Goal: Task Accomplishment & Management: Use online tool/utility

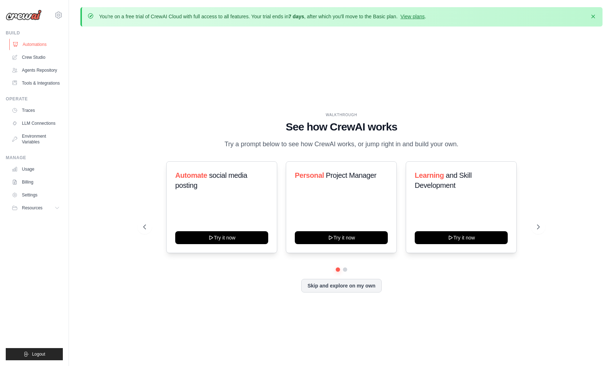
click at [40, 44] on link "Automations" at bounding box center [36, 44] width 54 height 11
click at [40, 60] on link "Crew Studio" at bounding box center [36, 57] width 54 height 11
click at [40, 58] on link "Crew Studio" at bounding box center [36, 57] width 54 height 11
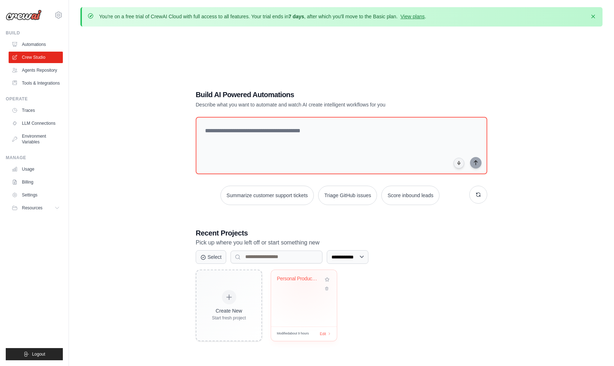
click at [304, 280] on div "Personal Productivity Manager" at bounding box center [298, 279] width 43 height 6
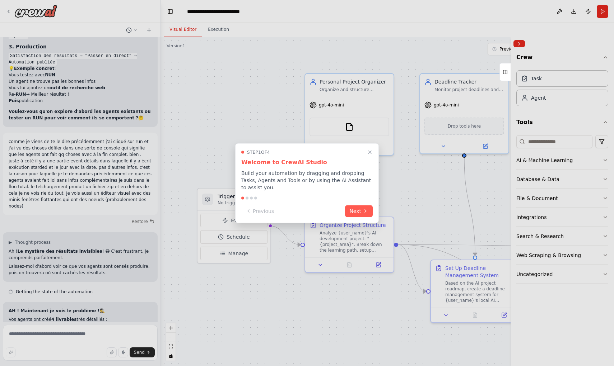
scroll to position [4656, 0]
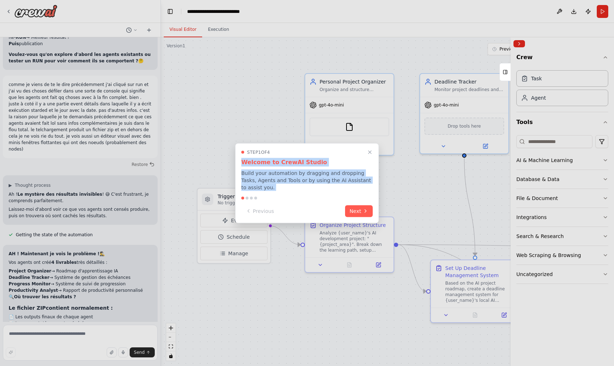
drag, startPoint x: 242, startPoint y: 160, endPoint x: 271, endPoint y: 200, distance: 48.8
click at [271, 200] on div "Step 1 of 4 Welcome to CrewAI Studio Build your automation by dragging and drop…" at bounding box center [307, 183] width 144 height 80
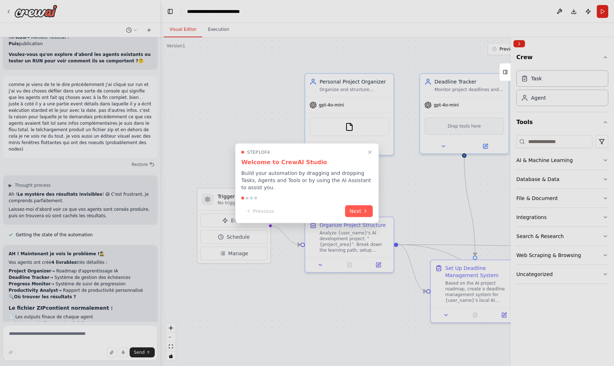
click at [229, 304] on div at bounding box center [307, 183] width 614 height 366
click at [362, 211] on button "Next" at bounding box center [359, 211] width 28 height 12
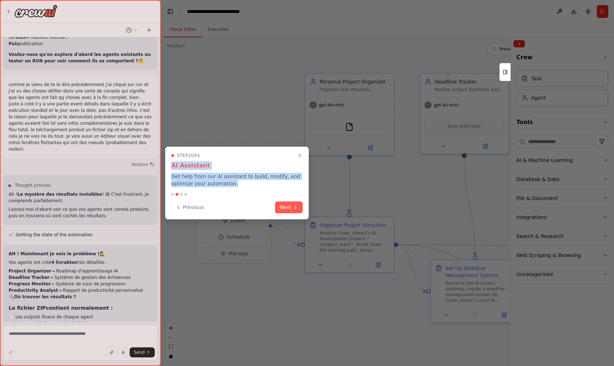
drag, startPoint x: 172, startPoint y: 165, endPoint x: 239, endPoint y: 185, distance: 70.1
click at [239, 185] on div "Step 2 of 4 AI Assistant Get help from our AI assistant to build, modify, and o…" at bounding box center [236, 170] width 131 height 34
click at [289, 209] on button "Next" at bounding box center [289, 207] width 28 height 12
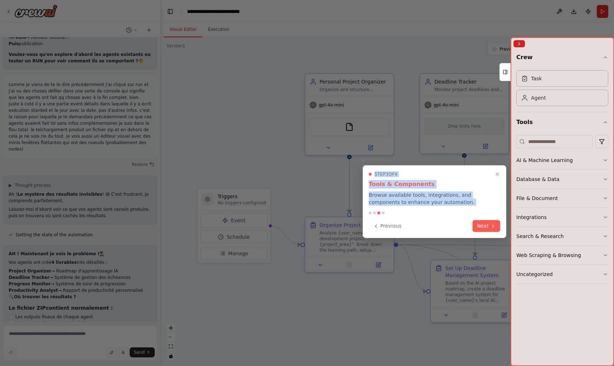
drag, startPoint x: 369, startPoint y: 175, endPoint x: 408, endPoint y: 222, distance: 61.2
click at [408, 222] on div "Step 3 of 4 Tools & Components Browse available tools, integrations, and compon…" at bounding box center [434, 201] width 144 height 73
click at [487, 226] on button "Next" at bounding box center [486, 226] width 28 height 12
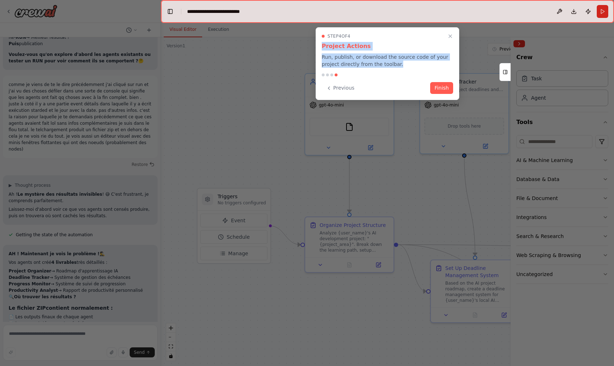
drag, startPoint x: 322, startPoint y: 45, endPoint x: 411, endPoint y: 70, distance: 92.9
click at [411, 70] on div "Step 4 of 4 Project Actions Run, publish, or download the source code of your p…" at bounding box center [387, 63] width 144 height 73
click at [261, 135] on div at bounding box center [307, 183] width 614 height 366
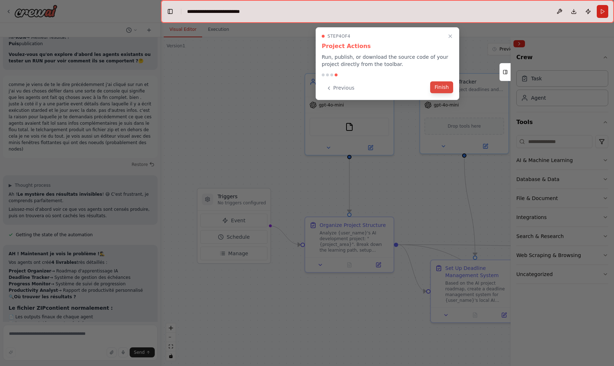
click at [444, 89] on button "Finish" at bounding box center [441, 87] width 23 height 12
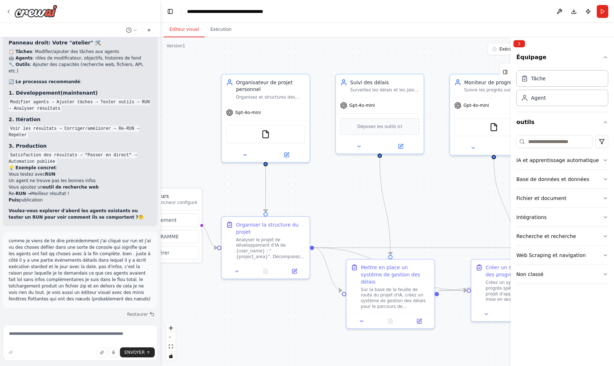
drag, startPoint x: 439, startPoint y: 183, endPoint x: 351, endPoint y: 181, distance: 87.9
click at [351, 182] on div ".deletable-edge-delete-btn { width: 20px; height: 20px; border: 0px solid #ffff…" at bounding box center [387, 201] width 453 height 329
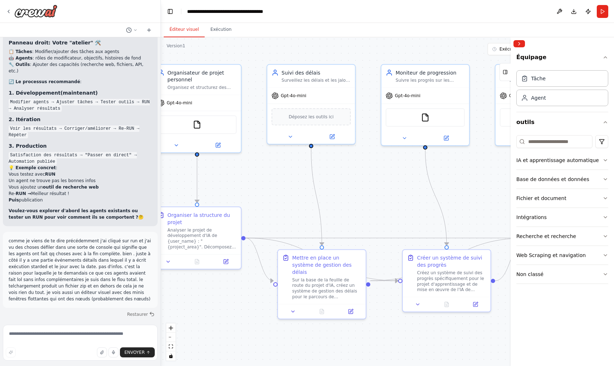
drag, startPoint x: 453, startPoint y: 185, endPoint x: 378, endPoint y: 175, distance: 75.6
click at [378, 176] on div ".deletable-edge-delete-btn { width: 20px; height: 20px; border: 0px solid #ffff…" at bounding box center [387, 201] width 453 height 329
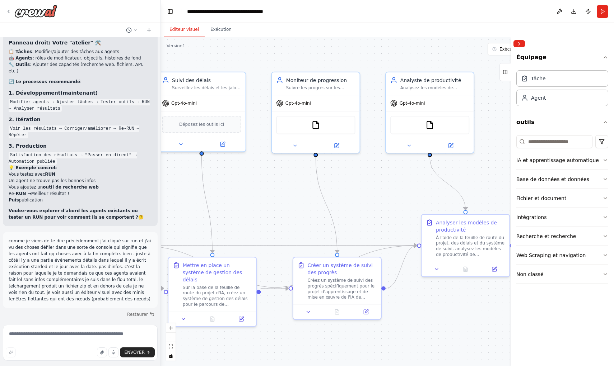
drag, startPoint x: 465, startPoint y: 183, endPoint x: 365, endPoint y: 191, distance: 100.5
click at [365, 192] on div ".deletable-edge-delete-btn { width: 20px; height: 20px; border: 0px solid #ffff…" at bounding box center [387, 201] width 453 height 329
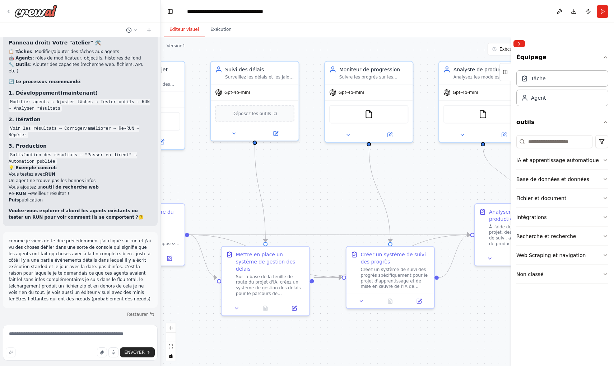
drag, startPoint x: 390, startPoint y: 197, endPoint x: 443, endPoint y: 184, distance: 54.6
click at [444, 185] on div ".deletable-edge-delete-btn { width: 20px; height: 20px; border: 0px solid #ffff…" at bounding box center [387, 201] width 453 height 329
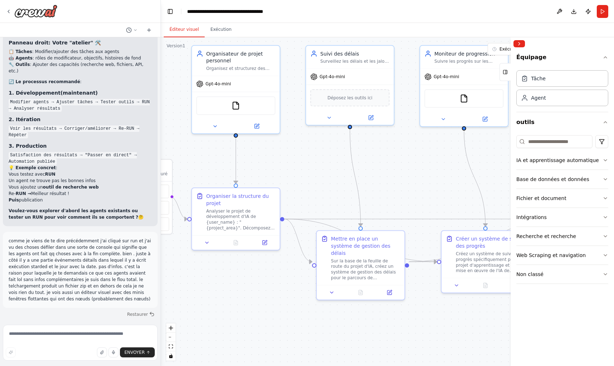
drag, startPoint x: 311, startPoint y: 195, endPoint x: 406, endPoint y: 178, distance: 95.9
click at [406, 179] on div ".deletable-edge-delete-btn { width: 20px; height: 20px; border: 0px solid #ffff…" at bounding box center [387, 201] width 453 height 329
click at [208, 242] on icon at bounding box center [207, 240] width 6 height 6
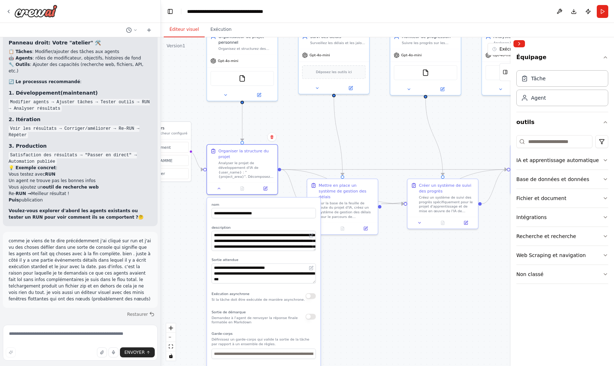
drag, startPoint x: 354, startPoint y: 338, endPoint x: 356, endPoint y: 269, distance: 68.6
click at [356, 270] on div ".deletable-edge-delete-btn { width: 20px; height: 20px; border: 0px solid #ffff…" at bounding box center [387, 201] width 453 height 329
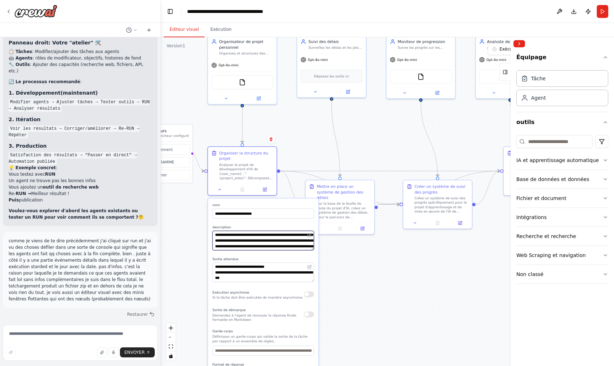
click at [283, 241] on textarea "**********" at bounding box center [263, 240] width 102 height 19
click at [312, 318] on div "Sortie de démarque Demandez à l'agent de renvoyer la réponse finale formatée en…" at bounding box center [263, 315] width 102 height 16
click at [311, 318] on div "Sortie de démarque Demandez à l'agent de renvoyer la réponse finale formatée en…" at bounding box center [263, 315] width 102 height 16
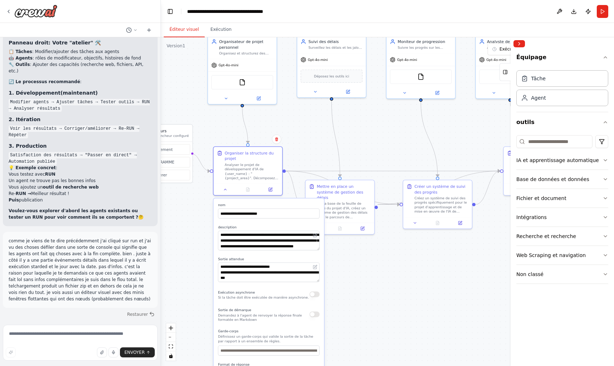
drag, startPoint x: 307, startPoint y: 318, endPoint x: 314, endPoint y: 317, distance: 6.5
click at [314, 318] on div "Sortie de démarque Demandez à l'agent de renvoyer la réponse finale formatée en…" at bounding box center [269, 315] width 102 height 16
click at [314, 316] on button "button" at bounding box center [314, 315] width 10 height 6
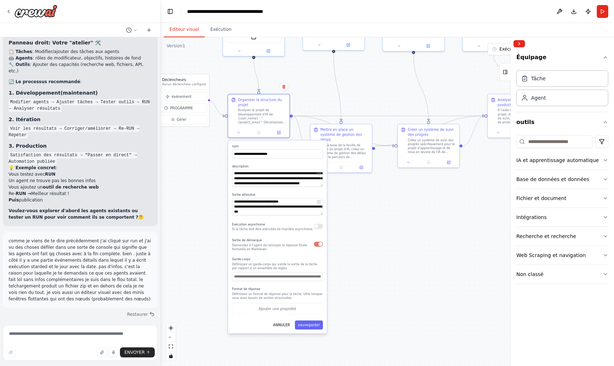
drag, startPoint x: 383, startPoint y: 322, endPoint x: 384, endPoint y: 249, distance: 72.9
click at [384, 249] on div ".deletable-edge-delete-btn { width: 20px; height: 20px; border: 0px solid #ffff…" at bounding box center [387, 201] width 453 height 329
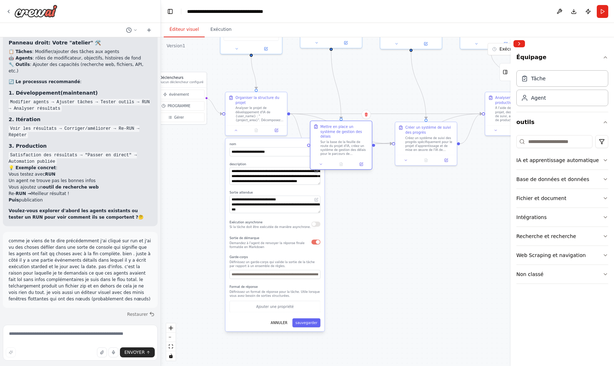
click at [349, 145] on div "Sur la base de la feuille de route du projet d'IA, créez un système de gestion …" at bounding box center [344, 148] width 48 height 16
click at [322, 163] on div at bounding box center [340, 164] width 61 height 10
click at [322, 163] on icon at bounding box center [321, 165] width 4 height 4
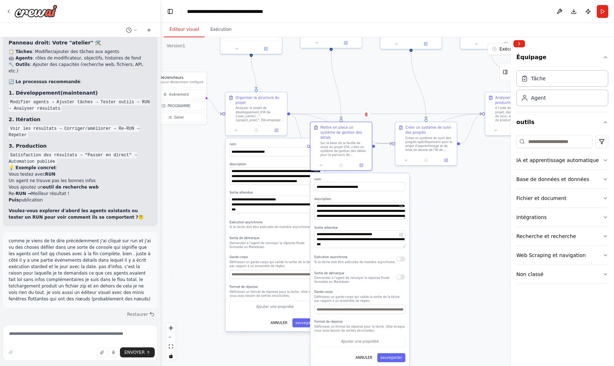
click at [402, 275] on button "button" at bounding box center [400, 277] width 9 height 5
click at [406, 163] on div at bounding box center [425, 159] width 61 height 10
click at [404, 163] on div at bounding box center [425, 159] width 61 height 10
click at [406, 163] on div at bounding box center [425, 159] width 61 height 10
click at [406, 161] on icon at bounding box center [406, 160] width 4 height 4
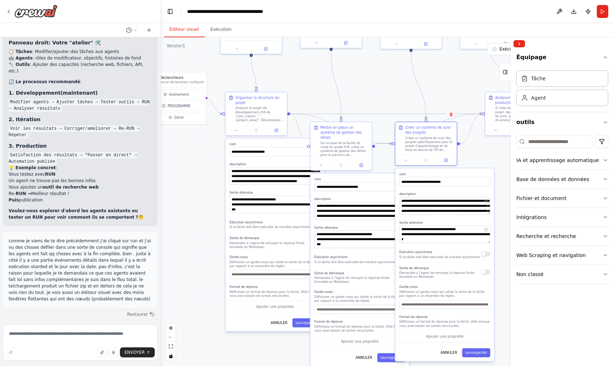
click at [487, 273] on button "button" at bounding box center [485, 272] width 9 height 5
click at [406, 161] on icon at bounding box center [406, 160] width 4 height 4
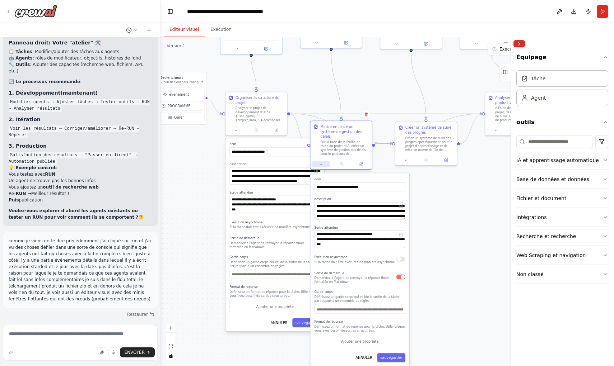
click at [321, 163] on icon at bounding box center [321, 165] width 4 height 4
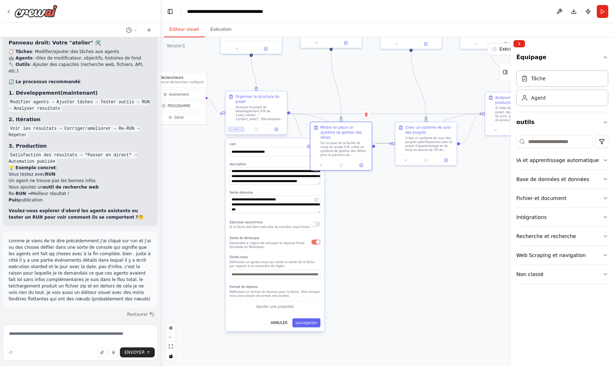
click at [236, 132] on button at bounding box center [235, 129] width 17 height 6
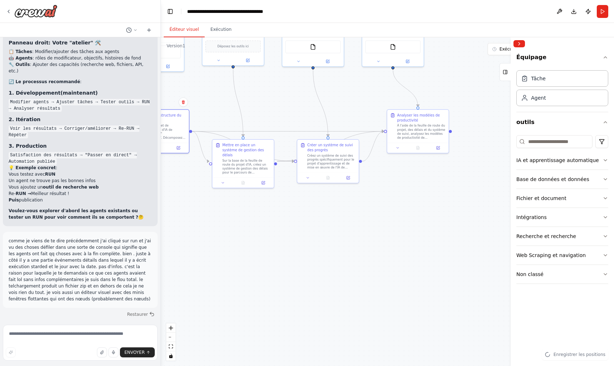
drag, startPoint x: 387, startPoint y: 231, endPoint x: 280, endPoint y: 248, distance: 108.5
click at [280, 248] on div ".deletable-edge-delete-btn { width: 20px; height: 20px; border: 0px solid #ffff…" at bounding box center [387, 201] width 453 height 329
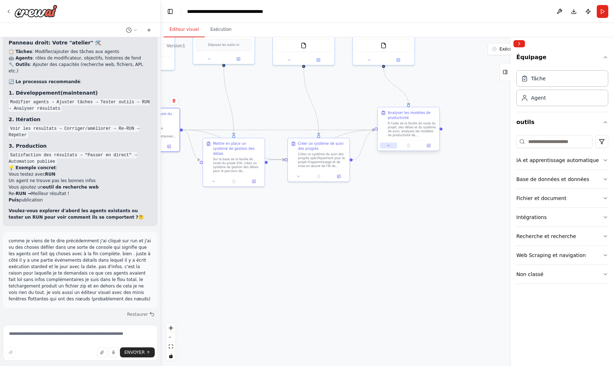
click at [389, 148] on button at bounding box center [388, 145] width 17 height 6
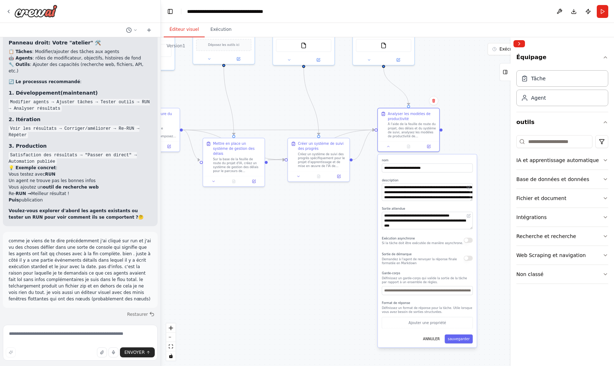
click at [469, 258] on button "button" at bounding box center [468, 258] width 9 height 5
click at [461, 338] on button "sauvegarder" at bounding box center [459, 339] width 28 height 9
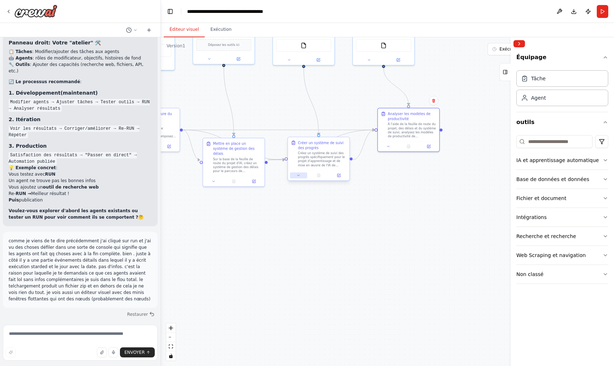
click at [297, 175] on icon at bounding box center [298, 176] width 4 height 4
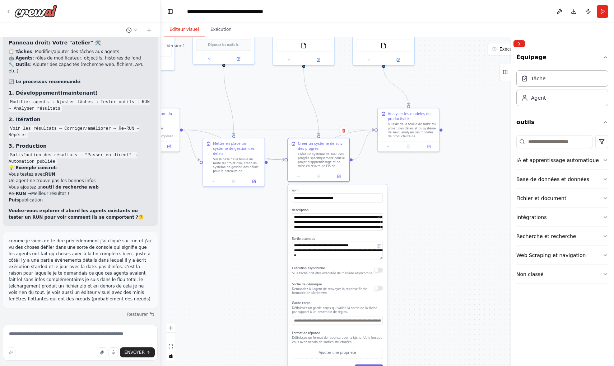
click at [380, 289] on button "button" at bounding box center [378, 288] width 9 height 5
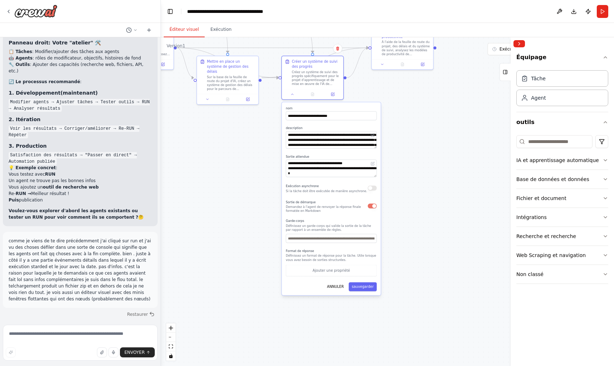
drag, startPoint x: 424, startPoint y: 297, endPoint x: 418, endPoint y: 215, distance: 82.5
click at [418, 215] on div ".deletable-edge-delete-btn { width: 20px; height: 20px; border: 0px solid #ffff…" at bounding box center [387, 201] width 453 height 329
click at [358, 288] on button "sauvegarder" at bounding box center [362, 286] width 28 height 9
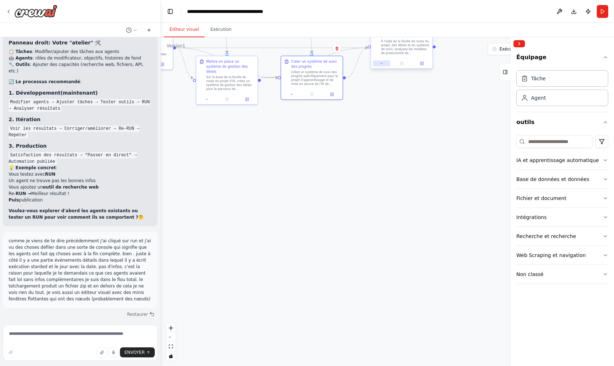
click at [382, 65] on icon at bounding box center [381, 63] width 4 height 4
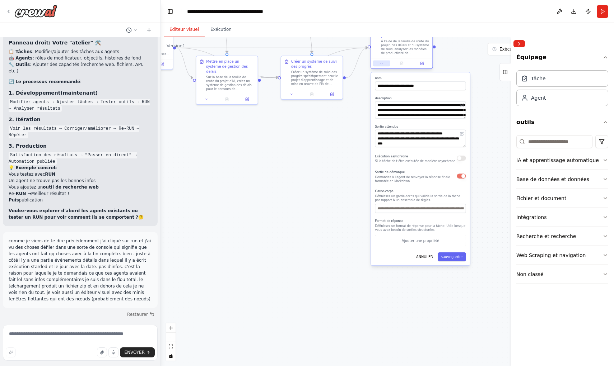
click at [382, 65] on icon at bounding box center [381, 63] width 4 height 4
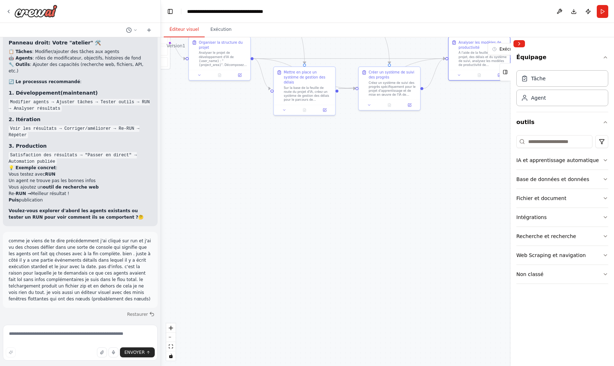
drag, startPoint x: 266, startPoint y: 141, endPoint x: 343, endPoint y: 149, distance: 77.6
click at [343, 149] on div ".deletable-edge-delete-btn { width: 20px; height: 20px; border: 0px solid #ffff…" at bounding box center [387, 201] width 453 height 329
click at [286, 104] on button at bounding box center [283, 106] width 17 height 6
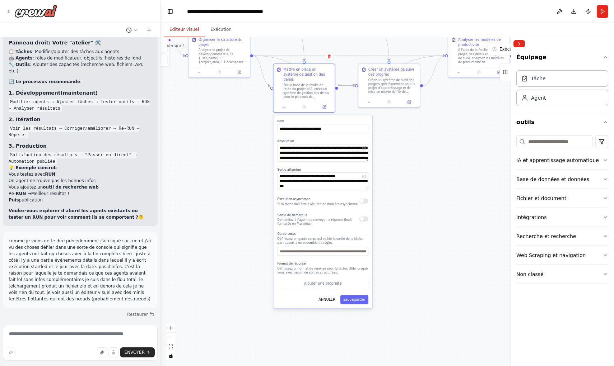
click at [365, 217] on button "button" at bounding box center [363, 219] width 9 height 5
click at [356, 295] on button "sauvegarder" at bounding box center [354, 299] width 28 height 9
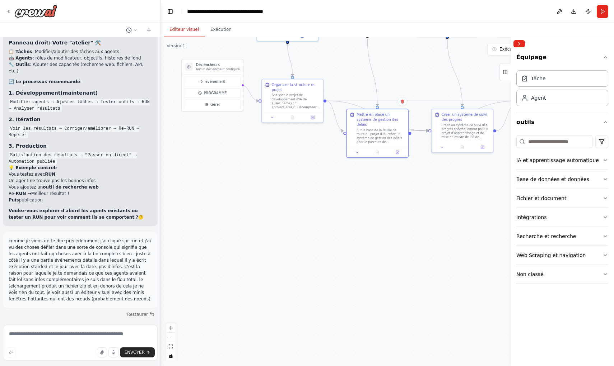
drag, startPoint x: 260, startPoint y: 186, endPoint x: 333, endPoint y: 228, distance: 83.8
click at [333, 228] on div ".deletable-edge-delete-btn { width: 20px; height: 20px; border: 0px solid #ffff…" at bounding box center [387, 201] width 453 height 329
click at [272, 115] on icon at bounding box center [271, 113] width 4 height 4
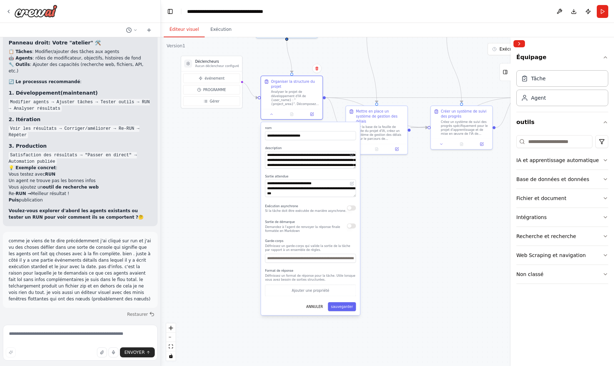
click at [354, 226] on button "button" at bounding box center [351, 226] width 9 height 5
click at [349, 308] on button "sauvegarder" at bounding box center [342, 306] width 28 height 9
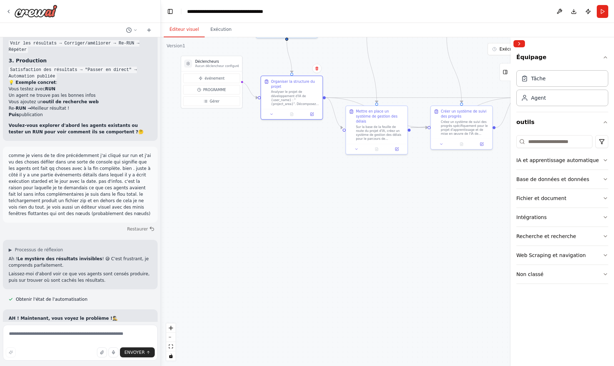
scroll to position [4755, 0]
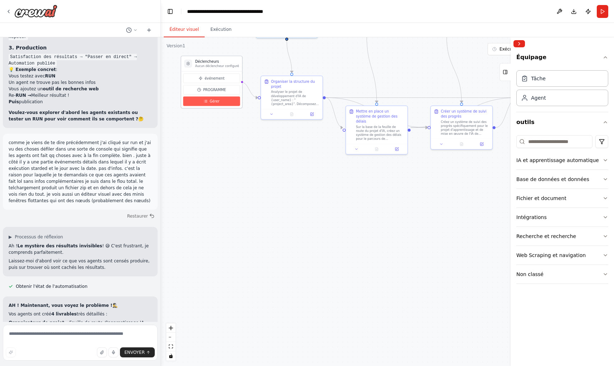
click at [206, 102] on icon at bounding box center [205, 101] width 4 height 4
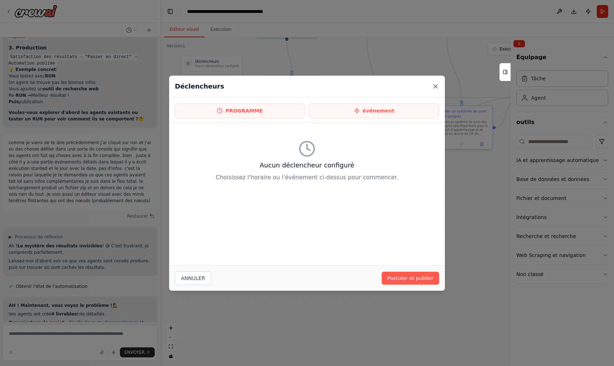
click at [435, 86] on icon at bounding box center [435, 87] width 4 height 4
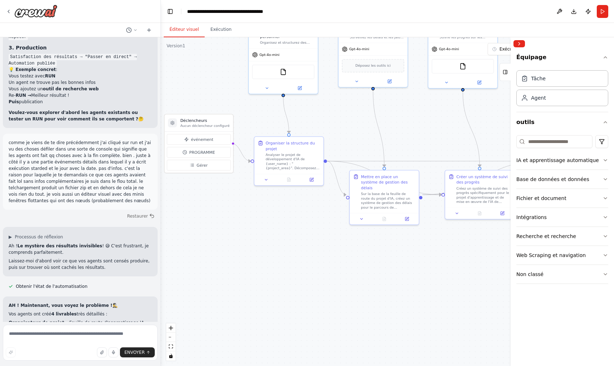
drag, startPoint x: 344, startPoint y: 62, endPoint x: 334, endPoint y: 130, distance: 67.8
click at [334, 130] on div ".deletable-edge-delete-btn { width: 20px; height: 20px; border: 0px solid #ffff…" at bounding box center [387, 201] width 453 height 329
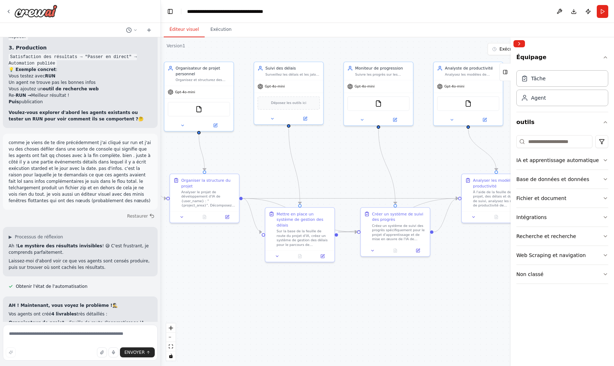
drag, startPoint x: 416, startPoint y: 112, endPoint x: 332, endPoint y: 147, distance: 91.2
click at [332, 147] on div ".deletable-edge-delete-btn { width: 20px; height: 20px; border: 0px solid #ffff…" at bounding box center [387, 201] width 453 height 329
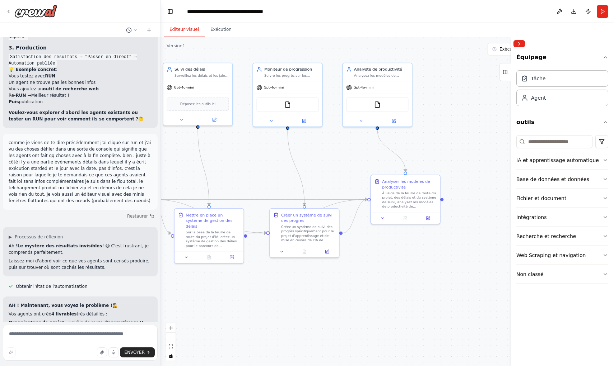
drag, startPoint x: 422, startPoint y: 149, endPoint x: 329, endPoint y: 151, distance: 92.2
click at [329, 151] on div ".deletable-edge-delete-btn { width: 20px; height: 20px; border: 0px solid #ffff…" at bounding box center [387, 201] width 453 height 329
click at [359, 119] on icon at bounding box center [359, 118] width 2 height 1
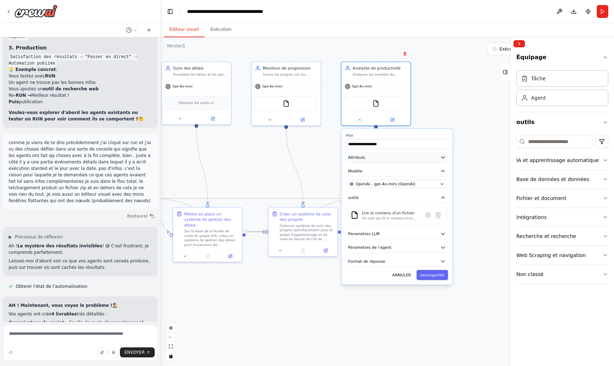
click at [444, 157] on icon "button" at bounding box center [442, 158] width 3 height 2
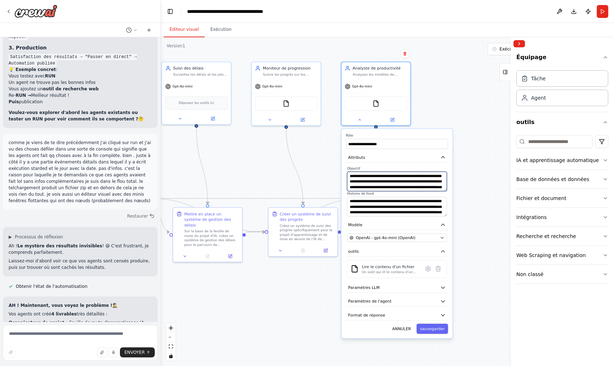
scroll to position [14, 0]
drag, startPoint x: 350, startPoint y: 175, endPoint x: 441, endPoint y: 193, distance: 92.8
click at [441, 193] on div "**********" at bounding box center [397, 191] width 102 height 51
click at [430, 121] on div ".deletable-edge-delete-btn { width: 20px; height: 20px; border: 0px solid #ffff…" at bounding box center [387, 201] width 453 height 329
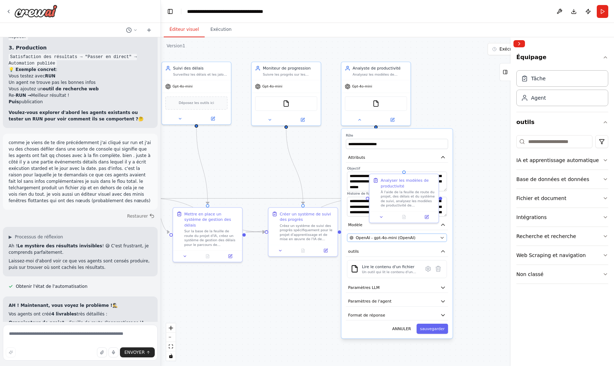
click at [442, 238] on icon "button" at bounding box center [442, 238] width 3 height 1
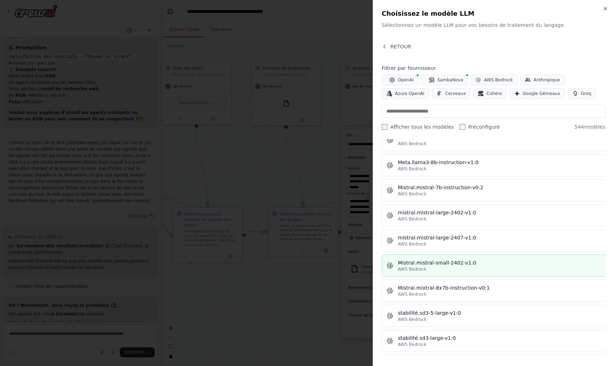
scroll to position [3770, 0]
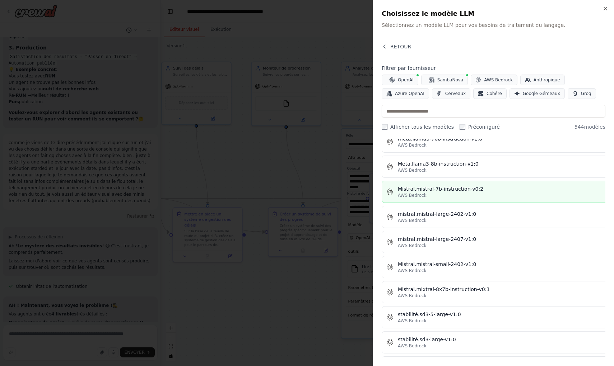
click at [446, 188] on div "Mistral.mistral-7b-instruction-v0:2" at bounding box center [513, 189] width 230 height 7
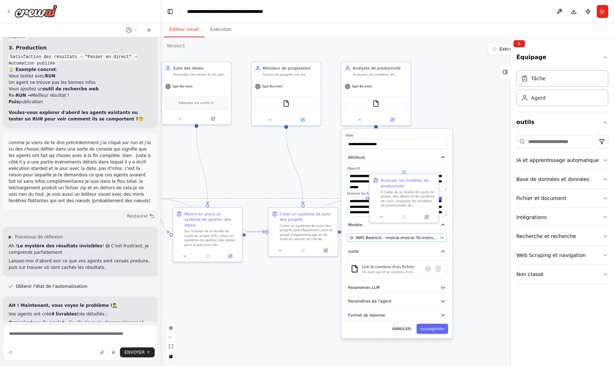
click at [442, 239] on icon "button" at bounding box center [442, 238] width 3 height 1
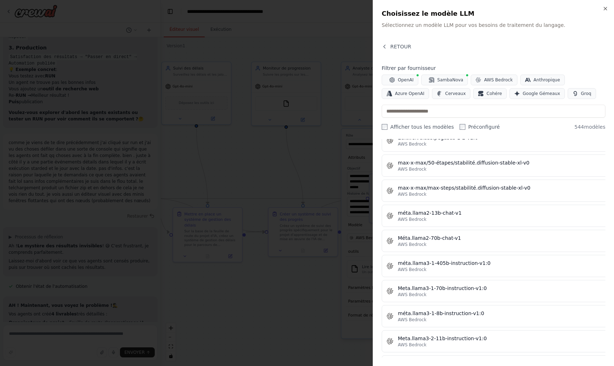
scroll to position [3470, 0]
click at [405, 111] on input "text" at bounding box center [493, 111] width 224 height 13
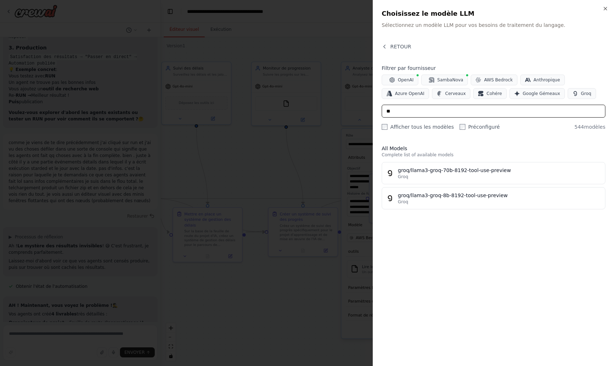
type input "*"
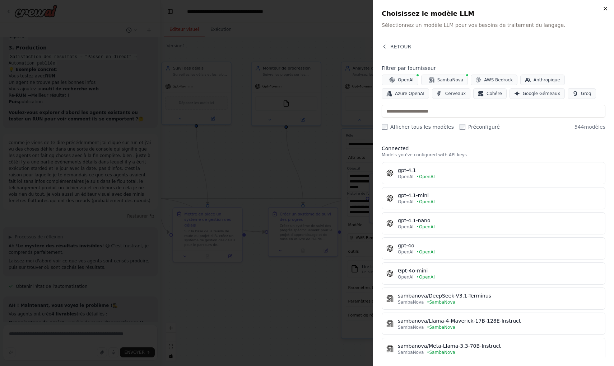
click at [605, 8] on icon "button" at bounding box center [605, 9] width 6 height 6
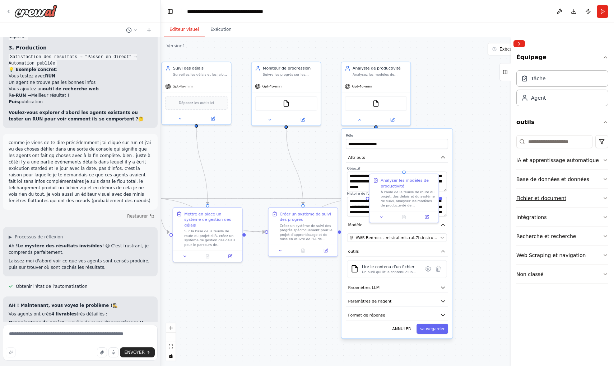
click at [604, 199] on icon "button" at bounding box center [605, 199] width 6 height 6
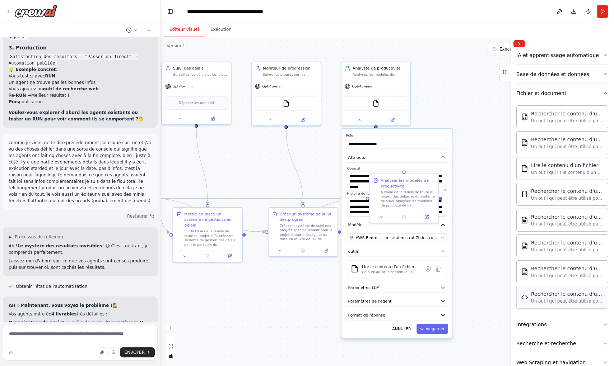
scroll to position [105, 0]
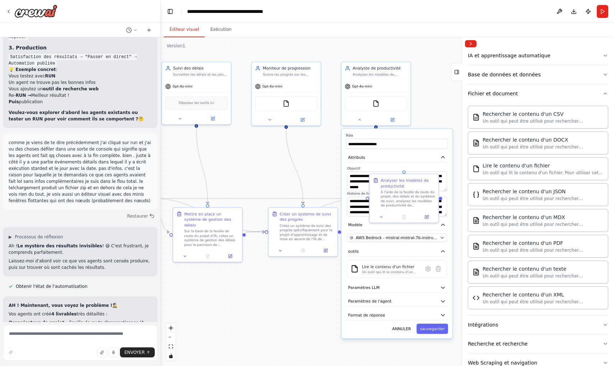
drag, startPoint x: 511, startPoint y: 94, endPoint x: 460, endPoint y: 106, distance: 52.2
click at [462, 106] on div at bounding box center [463, 201] width 3 height 329
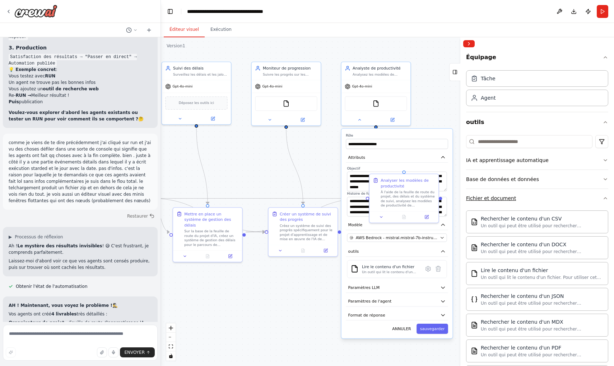
scroll to position [0, 0]
click at [604, 177] on icon "button" at bounding box center [605, 180] width 6 height 6
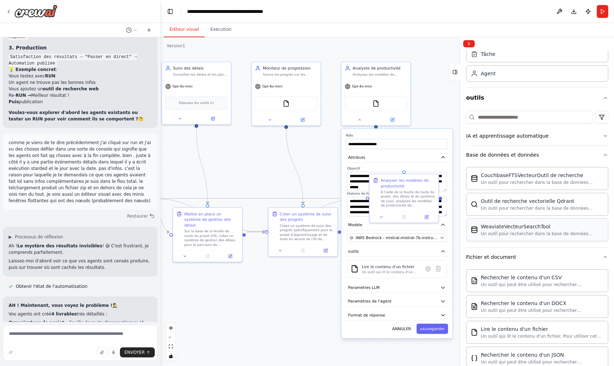
scroll to position [25, 0]
click at [604, 155] on icon "button" at bounding box center [605, 154] width 6 height 6
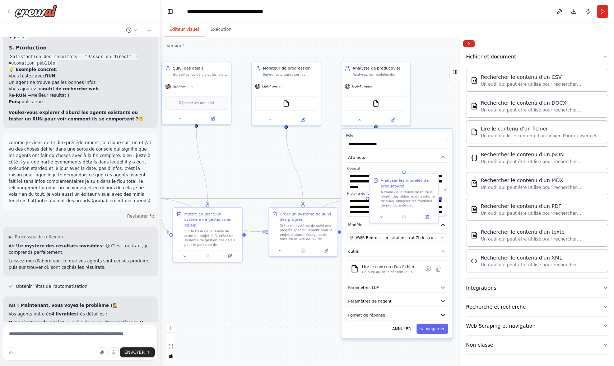
scroll to position [142, 0]
click at [605, 305] on icon "button" at bounding box center [605, 307] width 6 height 6
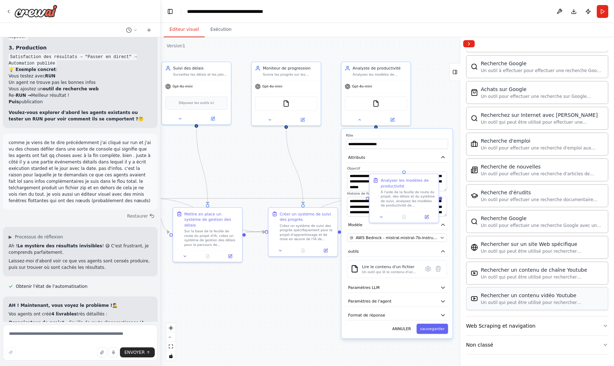
scroll to position [509, 0]
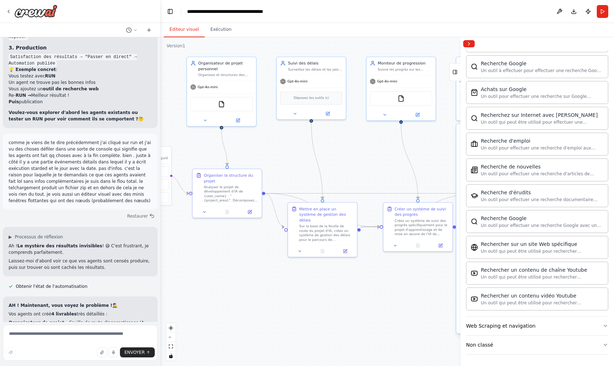
drag, startPoint x: 242, startPoint y: 189, endPoint x: 357, endPoint y: 184, distance: 114.9
click at [357, 184] on div ".deletable-edge-delete-btn { width: 20px; height: 20px; border: 0px solid #ffff…" at bounding box center [387, 201] width 453 height 329
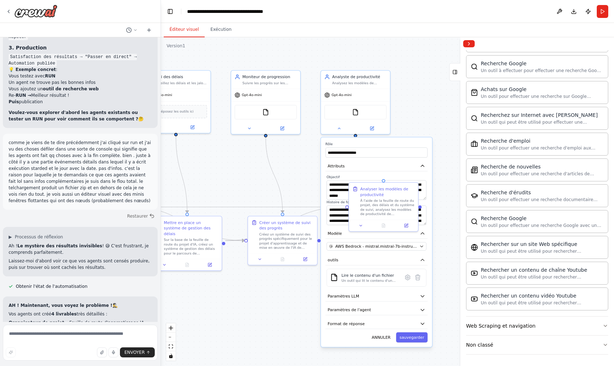
drag, startPoint x: 374, startPoint y: 166, endPoint x: 239, endPoint y: 180, distance: 136.0
click at [239, 180] on div ".deletable-edge-delete-btn { width: 20px; height: 20px; border: 0px solid #ffff…" at bounding box center [387, 201] width 453 height 329
click at [412, 113] on div ".deletable-edge-delete-btn { width: 20px; height: 20px; border: 0px solid #ffff…" at bounding box center [387, 201] width 453 height 329
click at [381, 336] on button "ANNULER" at bounding box center [380, 338] width 25 height 10
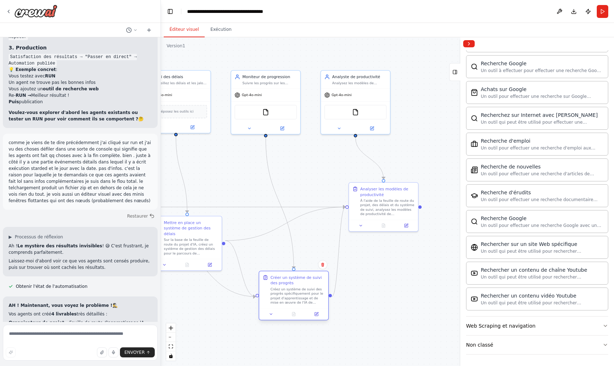
drag, startPoint x: 280, startPoint y: 245, endPoint x: 293, endPoint y: 304, distance: 59.9
click at [293, 304] on div "Créez un système de suivi des progrès spécifiquement pour le projet d'apprentis…" at bounding box center [297, 296] width 55 height 18
drag, startPoint x: 190, startPoint y: 245, endPoint x: 240, endPoint y: 244, distance: 49.9
click at [240, 244] on div "Sur la base de la feuille de route du projet d'IA, créez un système de gestion …" at bounding box center [241, 246] width 55 height 18
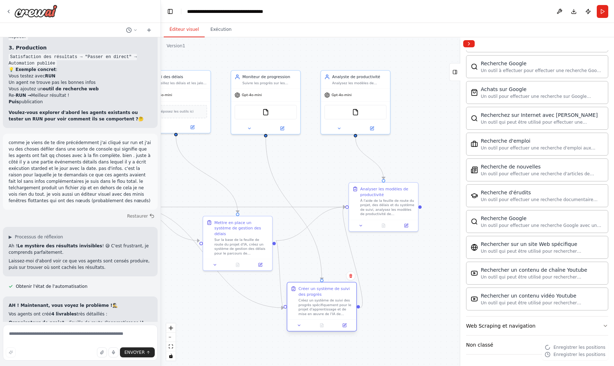
drag, startPoint x: 300, startPoint y: 287, endPoint x: 329, endPoint y: 298, distance: 31.5
click at [329, 298] on div "Créer un système de suivi des progrès Créez un système de suivi des progrès spé…" at bounding box center [325, 301] width 55 height 30
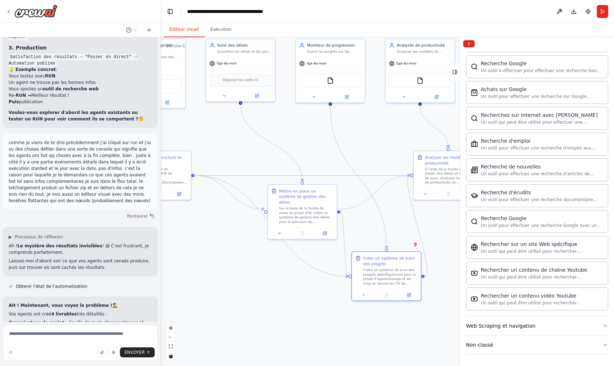
drag, startPoint x: 302, startPoint y: 159, endPoint x: 366, endPoint y: 128, distance: 71.9
click at [366, 128] on div ".deletable-edge-delete-btn { width: 20px; height: 20px; border: 0px solid #ffff…" at bounding box center [387, 201] width 453 height 329
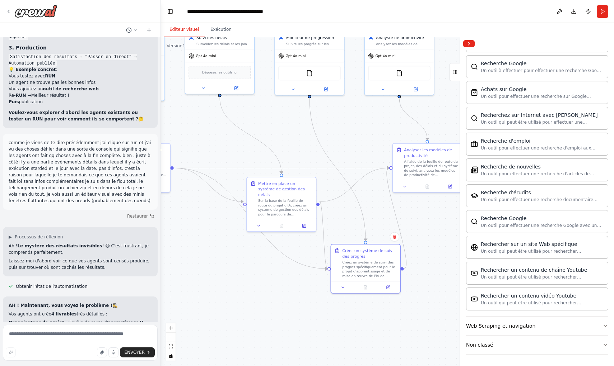
drag, startPoint x: 207, startPoint y: 263, endPoint x: 187, endPoint y: 255, distance: 22.1
click at [187, 255] on div ".deletable-edge-delete-btn { width: 20px; height: 20px; border: 0px solid #ffff…" at bounding box center [387, 201] width 453 height 329
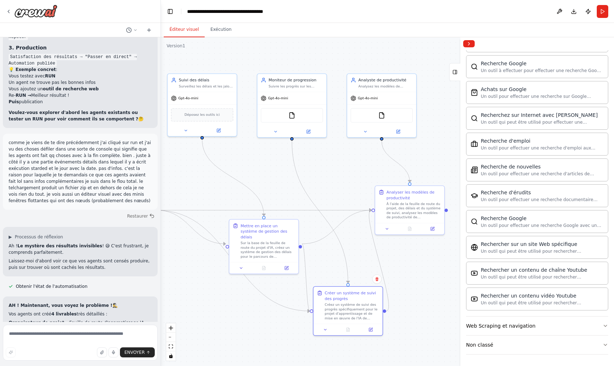
drag, startPoint x: 367, startPoint y: 117, endPoint x: 349, endPoint y: 160, distance: 45.8
click at [349, 160] on div ".deletable-edge-delete-btn { width: 20px; height: 20px; border: 0px solid #ffff…" at bounding box center [387, 201] width 453 height 329
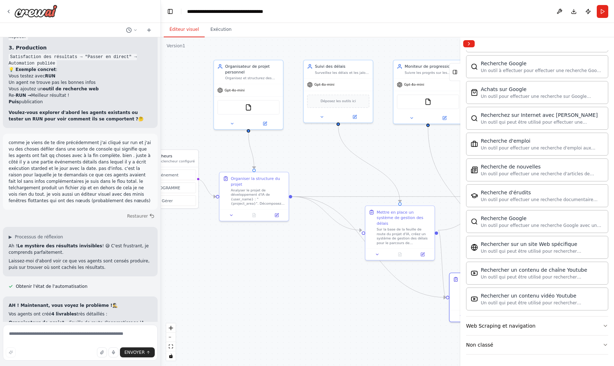
drag, startPoint x: 184, startPoint y: 182, endPoint x: 320, endPoint y: 168, distance: 136.7
click at [320, 168] on div ".deletable-edge-delete-btn { width: 20px; height: 20px; border: 0px solid #ffff…" at bounding box center [387, 201] width 453 height 329
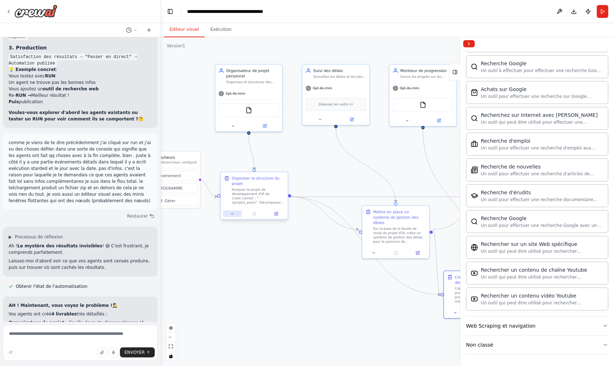
click at [233, 216] on button at bounding box center [232, 214] width 19 height 6
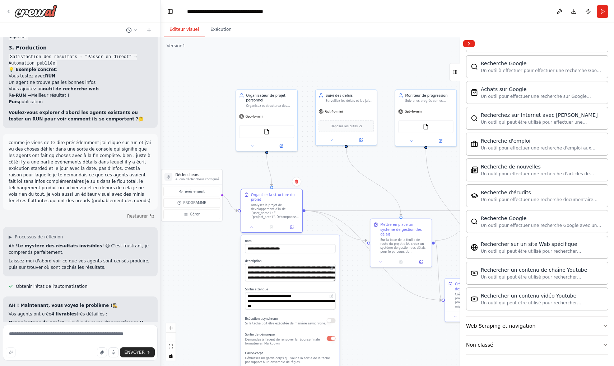
drag, startPoint x: 369, startPoint y: 347, endPoint x: 383, endPoint y: 355, distance: 16.1
click at [383, 355] on div ".deletable-edge-delete-btn { width: 20px; height: 20px; border: 0px solid #ffff…" at bounding box center [387, 201] width 453 height 329
click at [271, 107] on div "Organisateur de projet personnel Organisez et structurez des projets personnels…" at bounding box center [266, 99] width 61 height 21
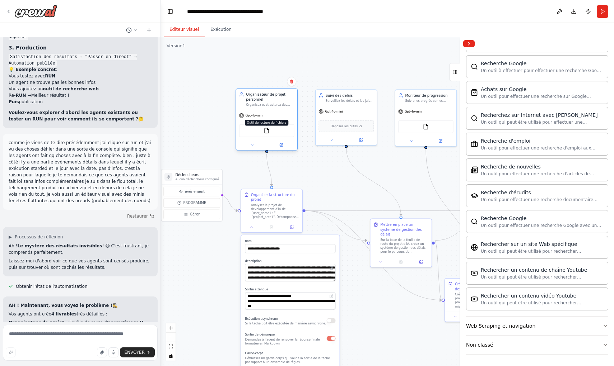
click at [267, 132] on img at bounding box center [266, 131] width 6 height 6
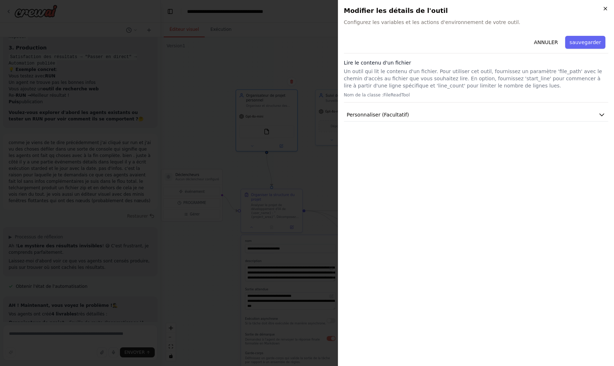
click at [607, 9] on icon "button" at bounding box center [605, 9] width 6 height 6
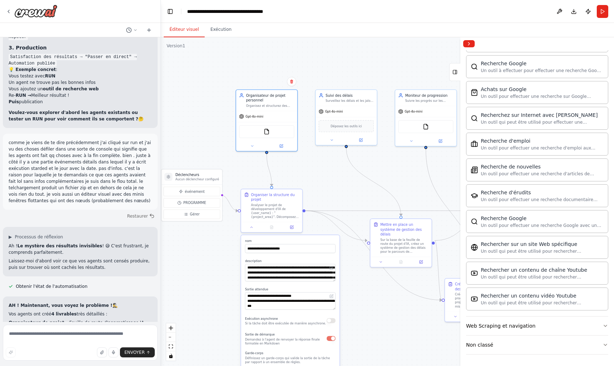
scroll to position [0, 0]
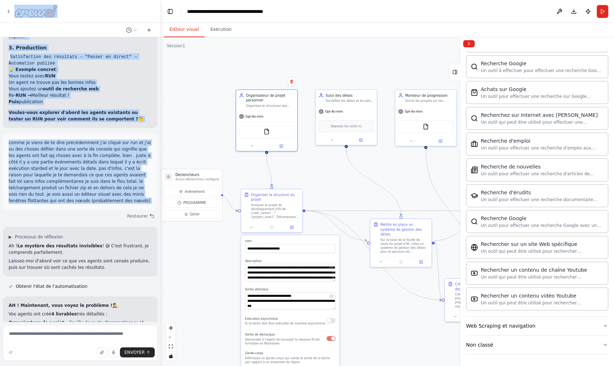
drag, startPoint x: 85, startPoint y: 21, endPoint x: 85, endPoint y: 49, distance: 27.6
click at [85, 49] on div "Créez une équipe qui vous aide à organiser vos projets personnels, à fixer des …" at bounding box center [80, 183] width 161 height 366
drag, startPoint x: 91, startPoint y: 11, endPoint x: 90, endPoint y: 44, distance: 32.3
click at [90, 44] on div "Créez une équipe qui vous aide à organiser vos projets personnels, à fixer des …" at bounding box center [80, 183] width 161 height 366
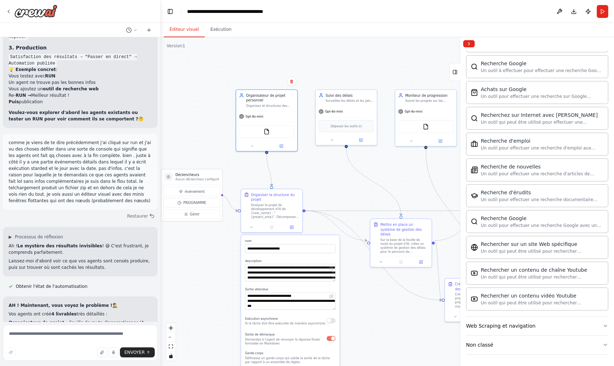
click at [194, 82] on div ".deletable-edge-delete-btn { width: 20px; height: 20px; border: 0px solid #ffff…" at bounding box center [387, 201] width 453 height 329
click at [8, 11] on icon at bounding box center [8, 11] width 1 height 3
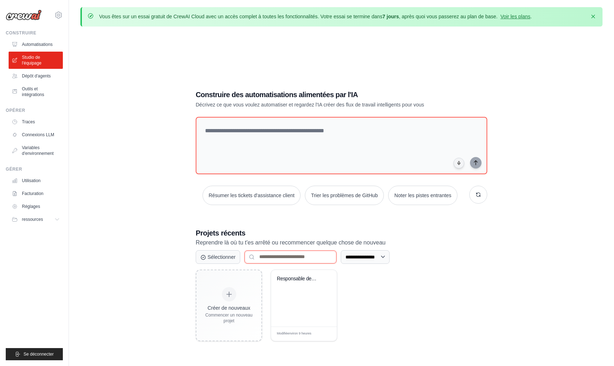
click at [285, 258] on input at bounding box center [290, 257] width 92 height 13
click at [47, 78] on link "Dépôt d'agents" at bounding box center [36, 75] width 54 height 11
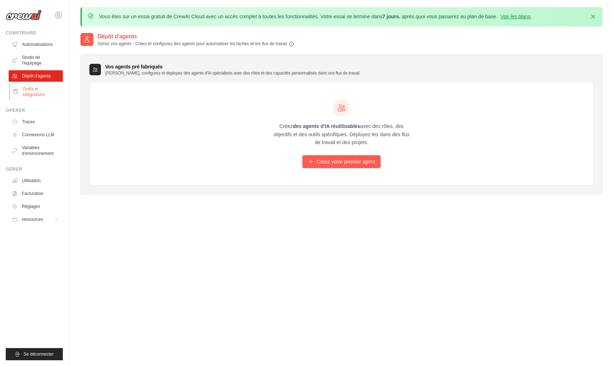
click at [28, 91] on link "Outils et intégrations" at bounding box center [36, 91] width 54 height 17
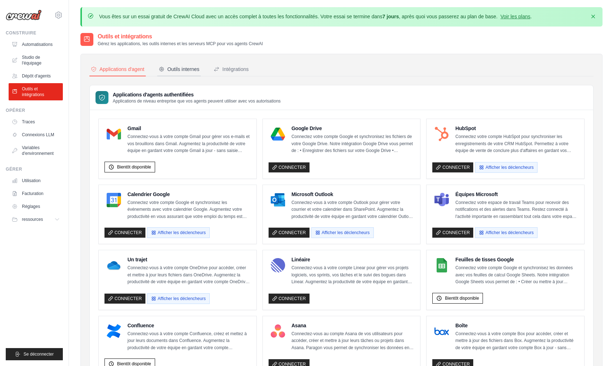
click at [181, 68] on div "Outils internes" at bounding box center [179, 69] width 41 height 7
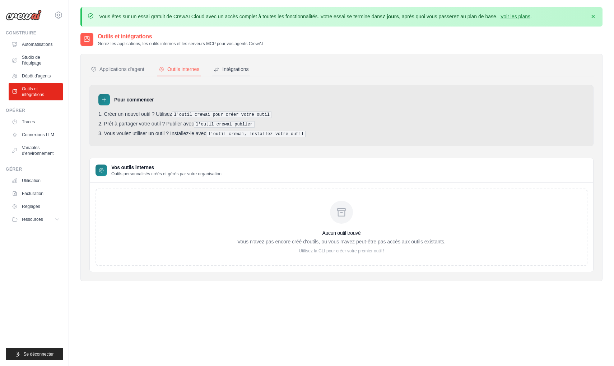
click at [234, 69] on div "Intégrations" at bounding box center [231, 69] width 35 height 7
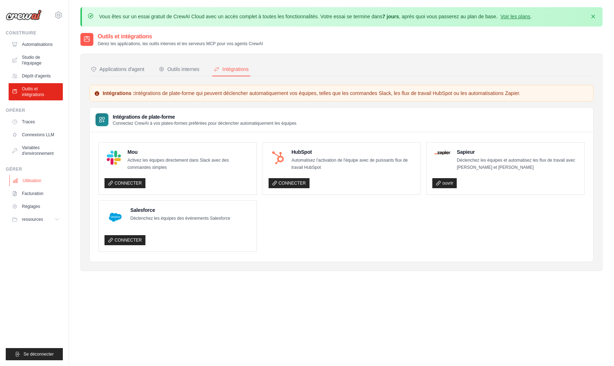
click at [33, 180] on link "Utilisation" at bounding box center [36, 180] width 54 height 11
click at [33, 181] on link "Utilisation" at bounding box center [36, 180] width 54 height 11
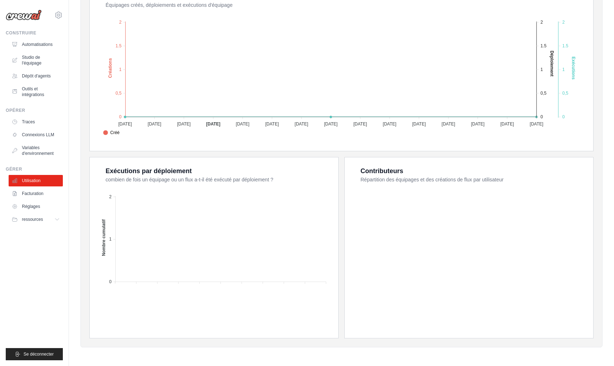
scroll to position [179, 0]
click at [37, 196] on link "Facturation" at bounding box center [36, 193] width 54 height 11
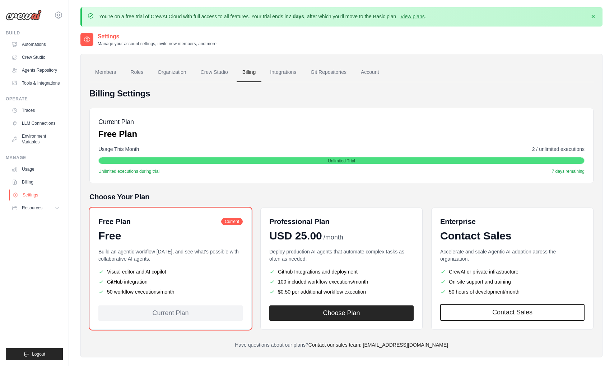
click at [36, 193] on ul "Usage Billing Settings Resources GitHub" at bounding box center [36, 189] width 54 height 50
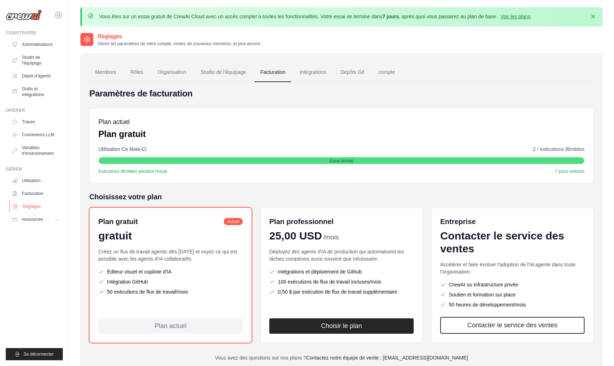
click at [35, 208] on link "Réglages" at bounding box center [36, 206] width 54 height 11
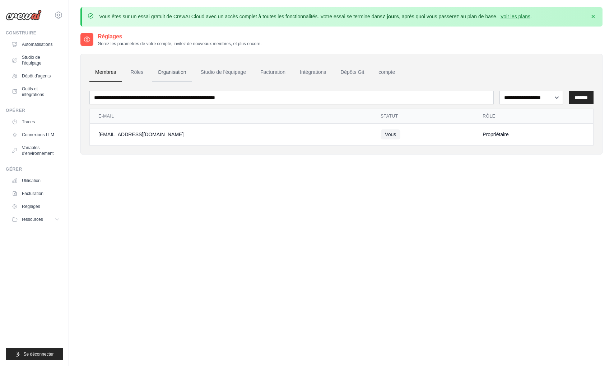
click at [169, 73] on link "Organisation" at bounding box center [172, 72] width 40 height 19
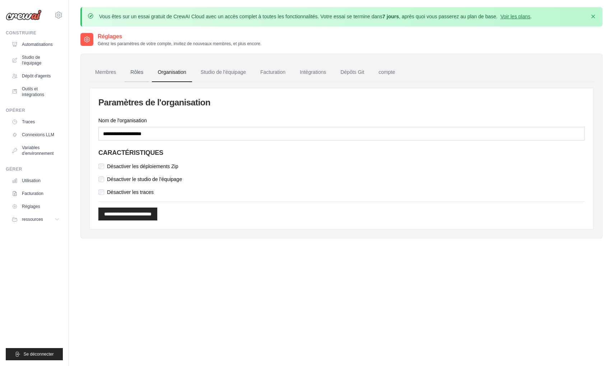
click at [138, 71] on link "Rôles" at bounding box center [137, 72] width 24 height 19
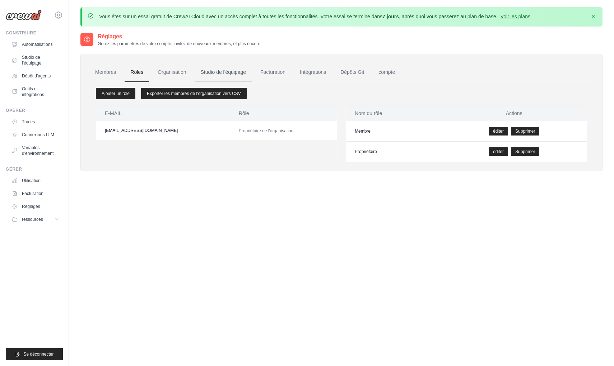
click at [225, 73] on link "Studio de l'équipage" at bounding box center [223, 72] width 57 height 19
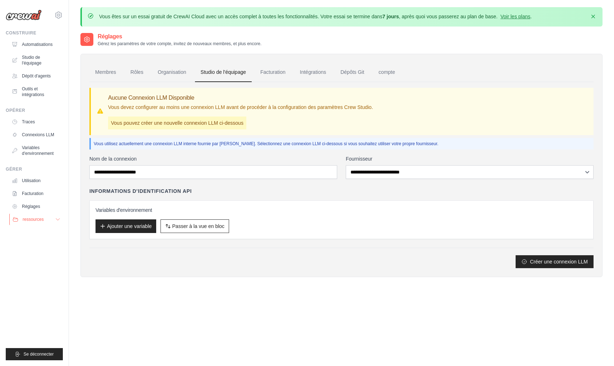
click at [32, 221] on span "ressources" at bounding box center [33, 220] width 21 height 6
click at [36, 234] on span "Documentation" at bounding box center [39, 232] width 29 height 6
